Goal: Task Accomplishment & Management: Use online tool/utility

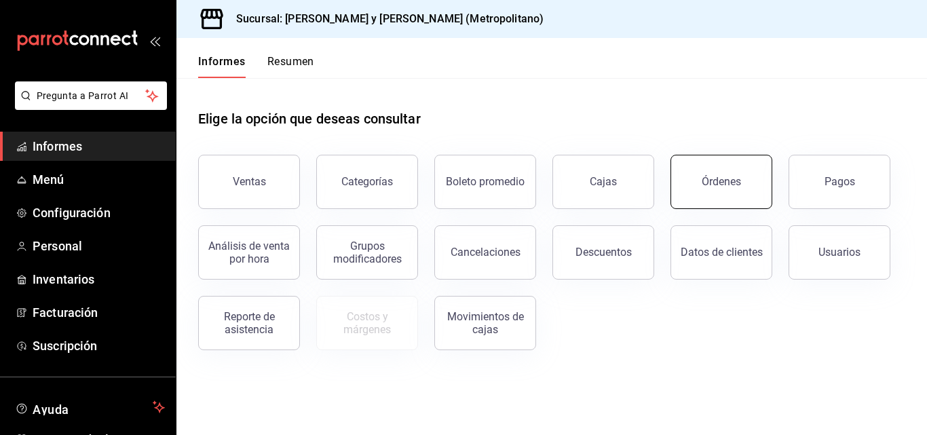
click at [746, 181] on button "Órdenes" at bounding box center [722, 182] width 102 height 54
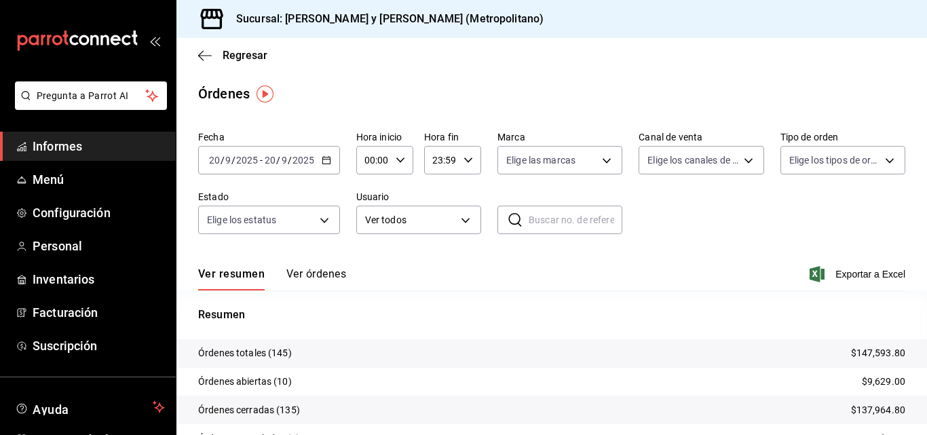
click at [812, 276] on icon "button" at bounding box center [817, 274] width 15 height 16
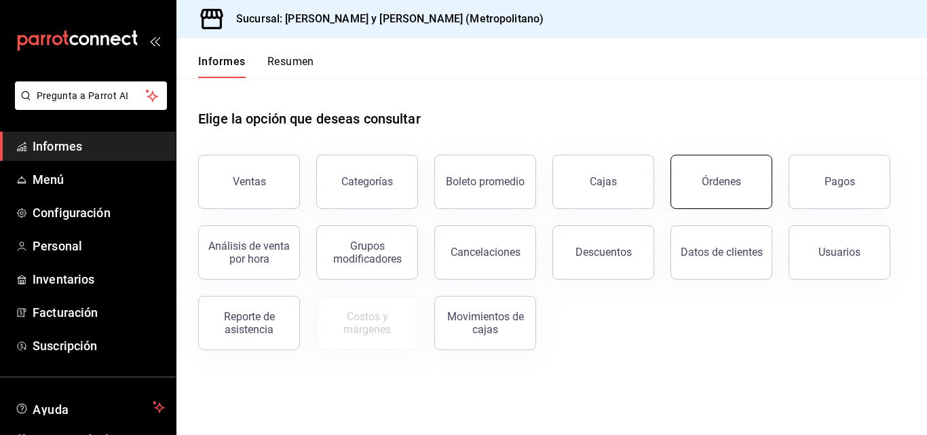
click at [740, 191] on button "Órdenes" at bounding box center [722, 182] width 102 height 54
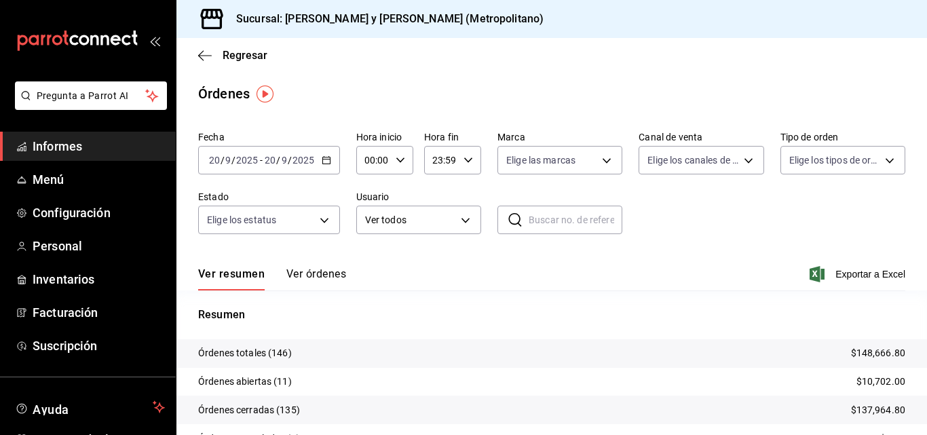
click at [397, 161] on icon "button" at bounding box center [401, 160] width 10 height 10
click at [369, 231] on button "03" at bounding box center [370, 224] width 22 height 27
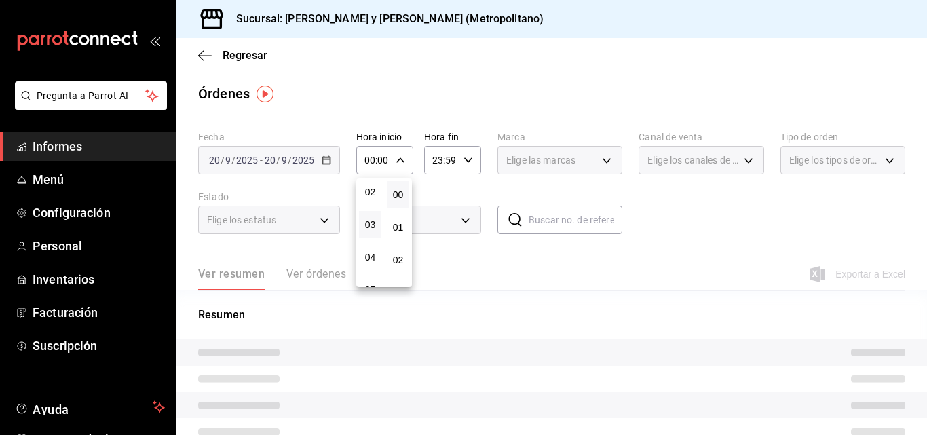
type input "03:00"
click at [755, 238] on div at bounding box center [463, 217] width 927 height 435
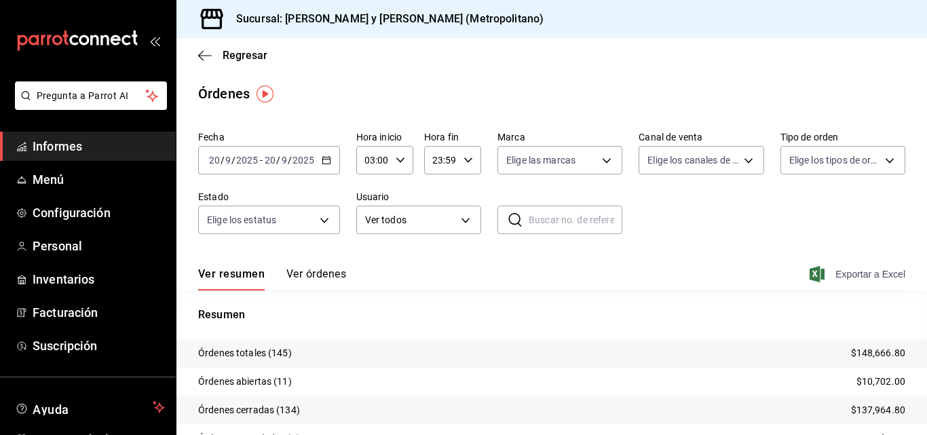
click at [842, 278] on font "Exportar a Excel" at bounding box center [870, 274] width 70 height 11
